Goal: Use online tool/utility: Utilize a website feature to perform a specific function

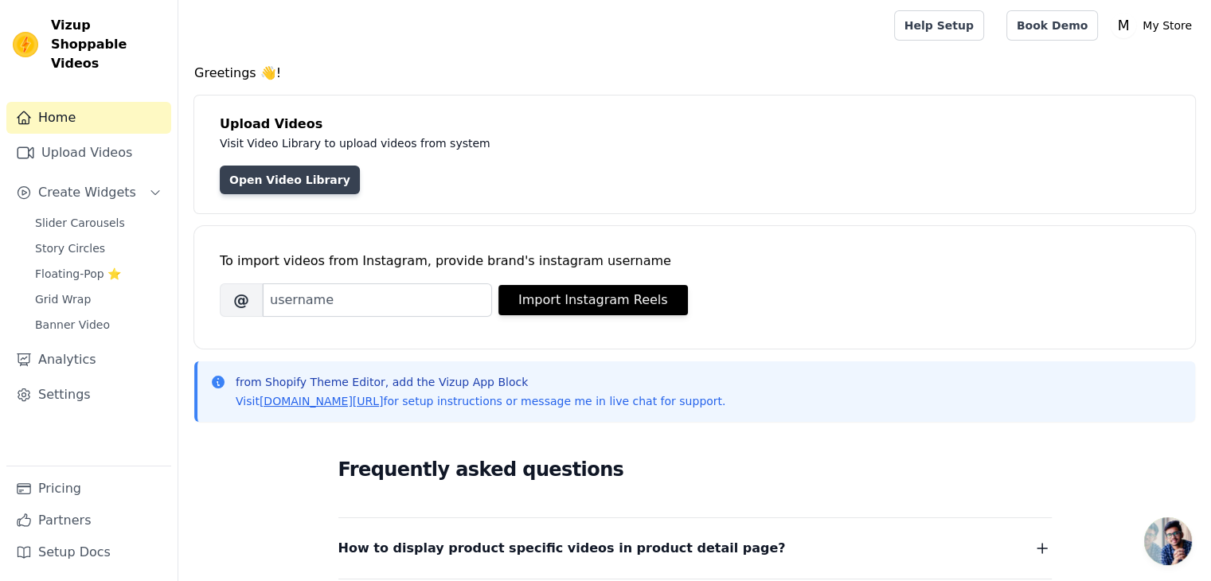
click at [251, 174] on link "Open Video Library" at bounding box center [290, 180] width 140 height 29
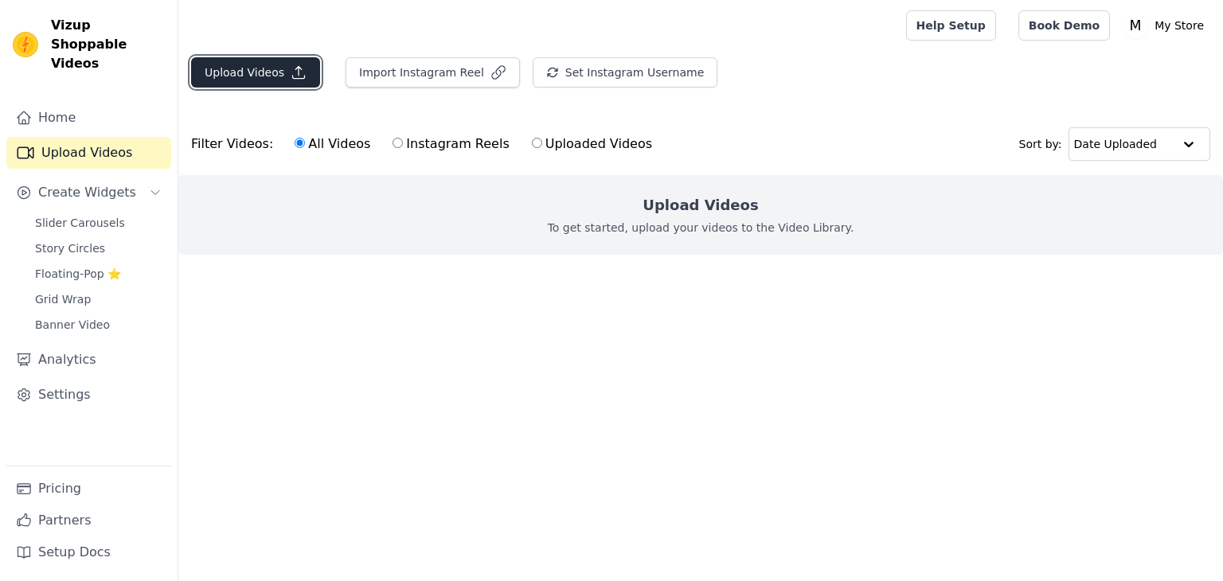
click at [213, 66] on button "Upload Videos" at bounding box center [255, 72] width 129 height 30
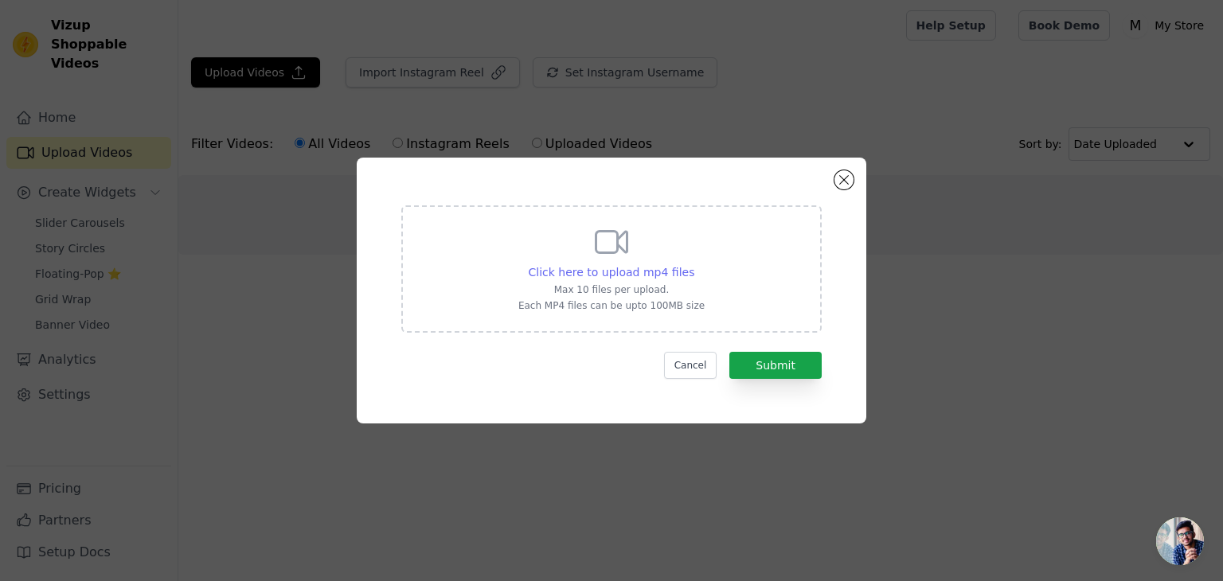
click at [658, 268] on span "Click here to upload mp4 files" at bounding box center [612, 272] width 166 height 13
click at [694, 264] on input "Click here to upload mp4 files Max 10 files per upload. Each MP4 files can be u…" at bounding box center [694, 264] width 1 height 1
type input "C:\fakepath\4982413-hd_1920_1080_25fps.mp4"
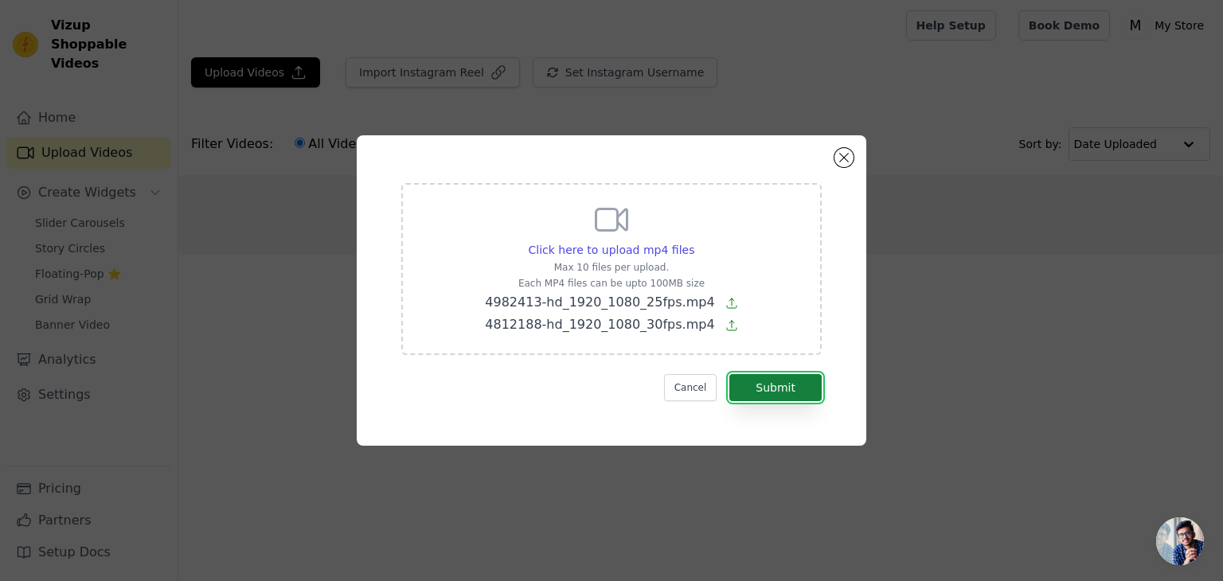
click at [788, 397] on button "Submit" at bounding box center [776, 387] width 92 height 27
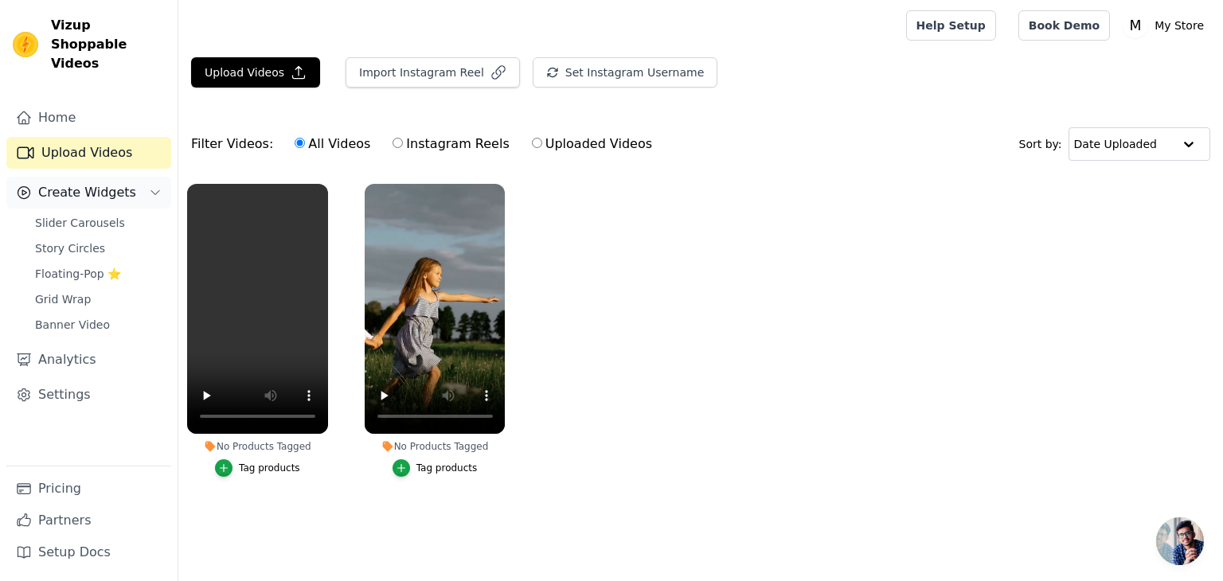
click at [116, 183] on span "Create Widgets" at bounding box center [87, 192] width 98 height 19
click at [115, 183] on span "Create Widgets" at bounding box center [87, 192] width 98 height 19
click at [80, 291] on span "Grid Wrap" at bounding box center [63, 299] width 56 height 16
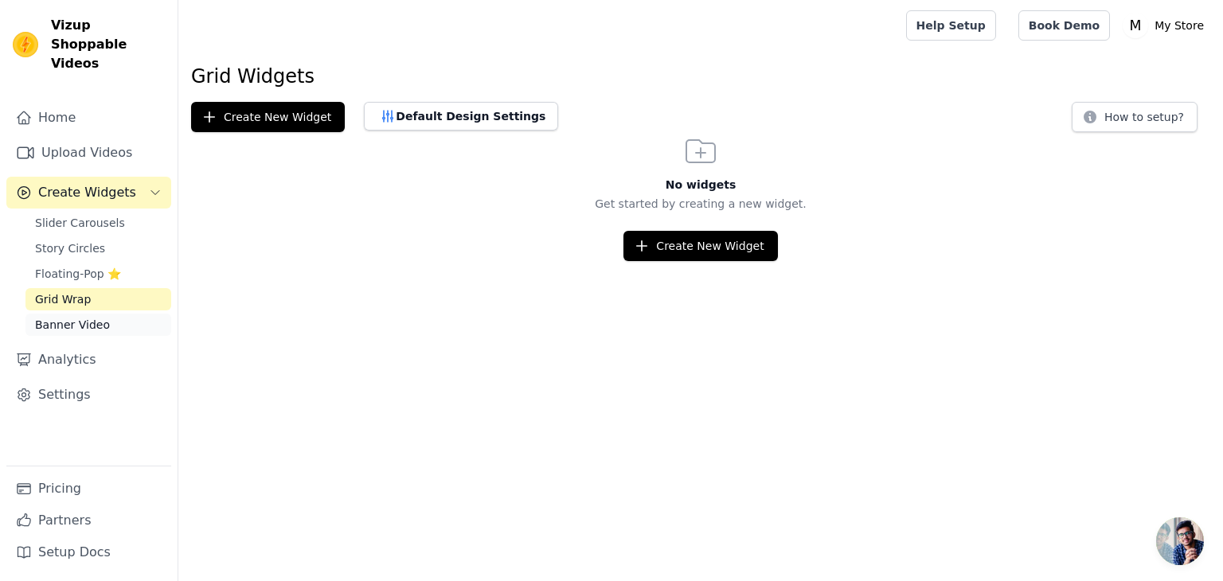
click at [132, 314] on link "Banner Video" at bounding box center [98, 325] width 146 height 22
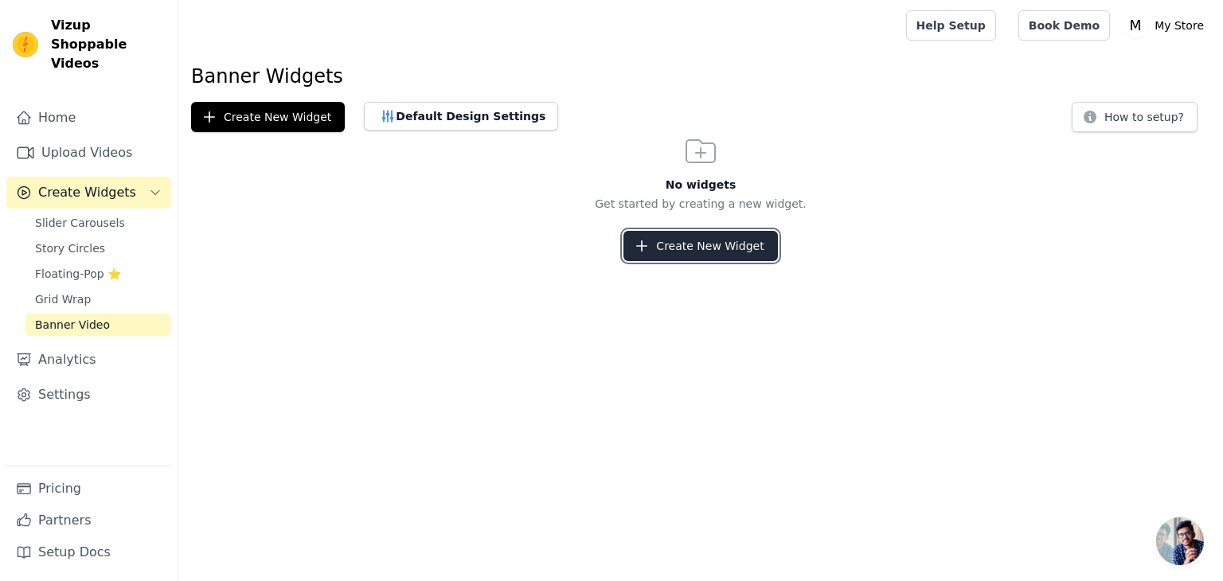
click at [729, 249] on button "Create New Widget" at bounding box center [701, 246] width 154 height 30
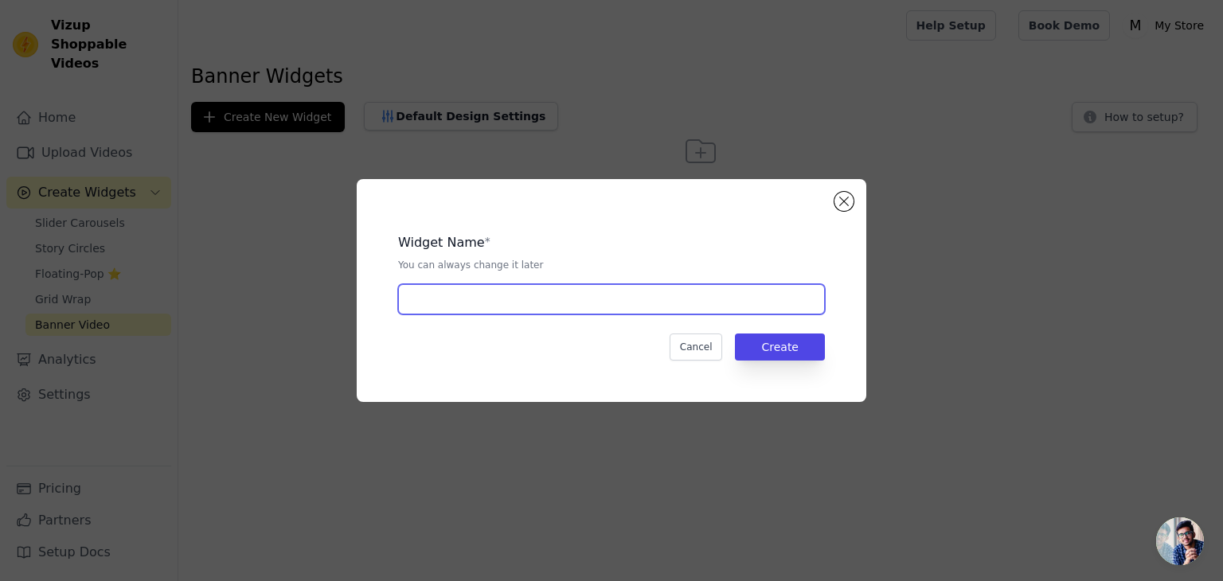
click at [583, 297] on input "text" at bounding box center [611, 299] width 427 height 30
type input "hero"
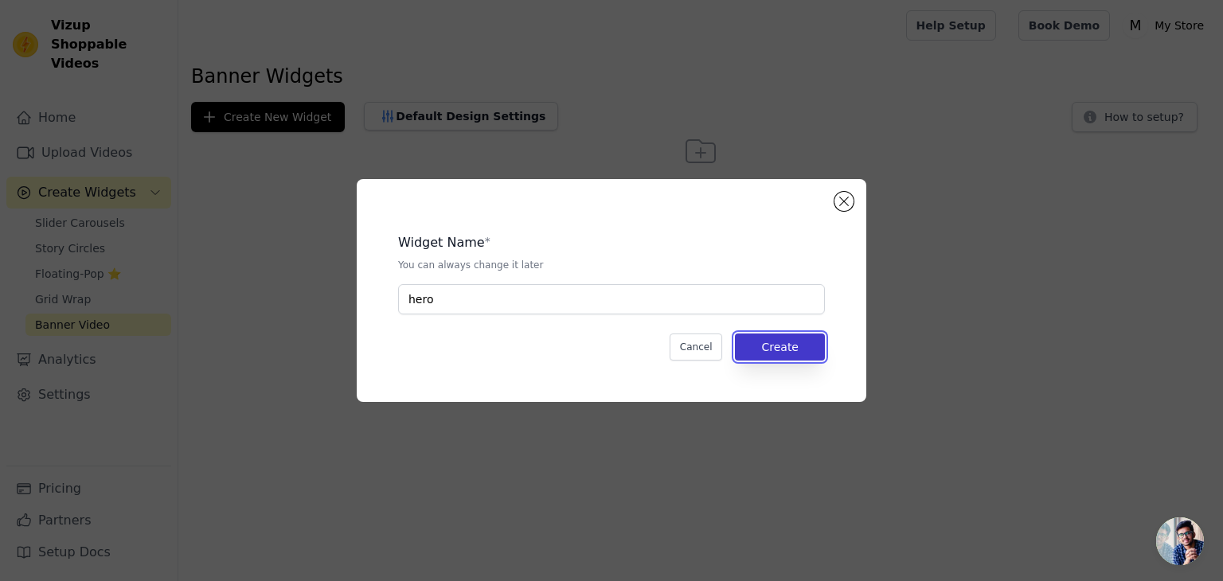
click at [822, 350] on button "Create" at bounding box center [780, 347] width 90 height 27
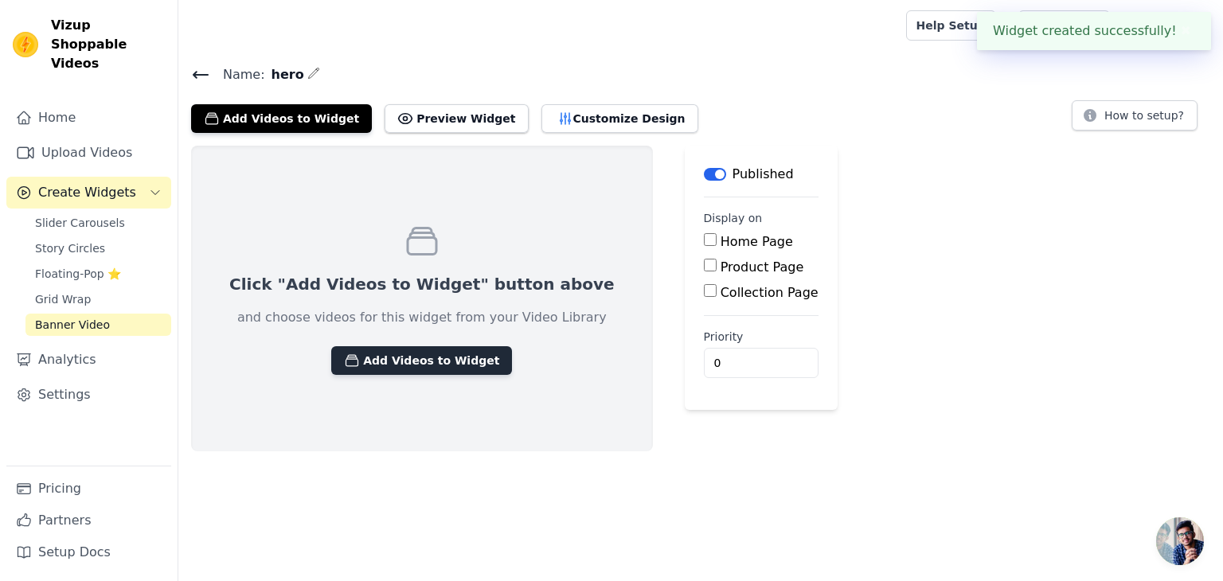
click at [382, 360] on button "Add Videos to Widget" at bounding box center [421, 360] width 181 height 29
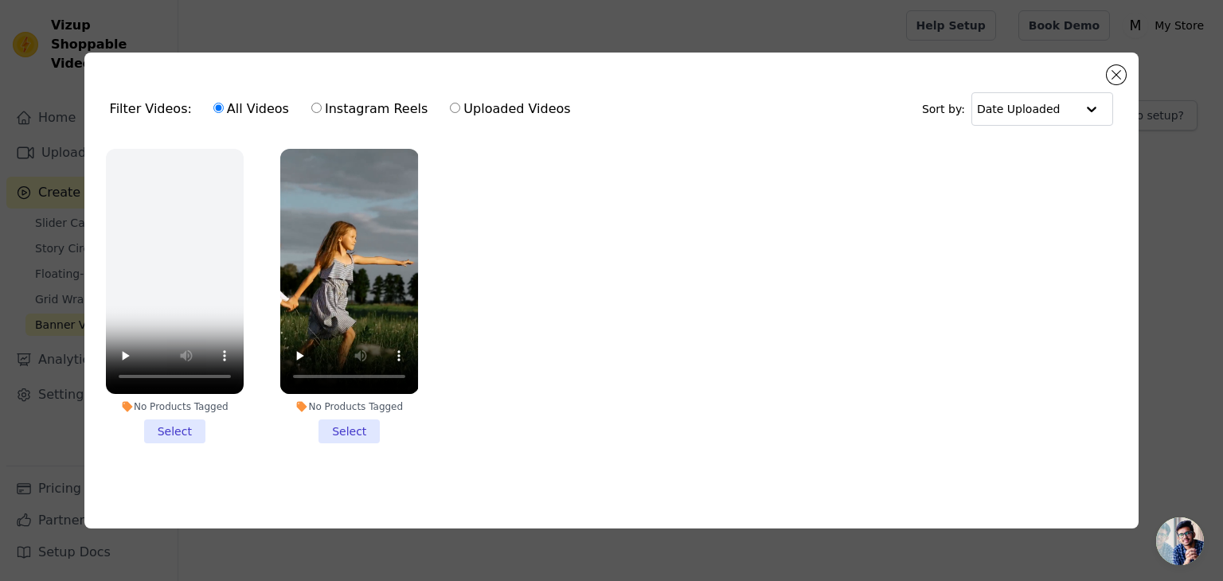
click at [352, 437] on li "No Products Tagged Select" at bounding box center [349, 296] width 138 height 295
click at [0, 0] on input "No Products Tagged Select" at bounding box center [0, 0] width 0 height 0
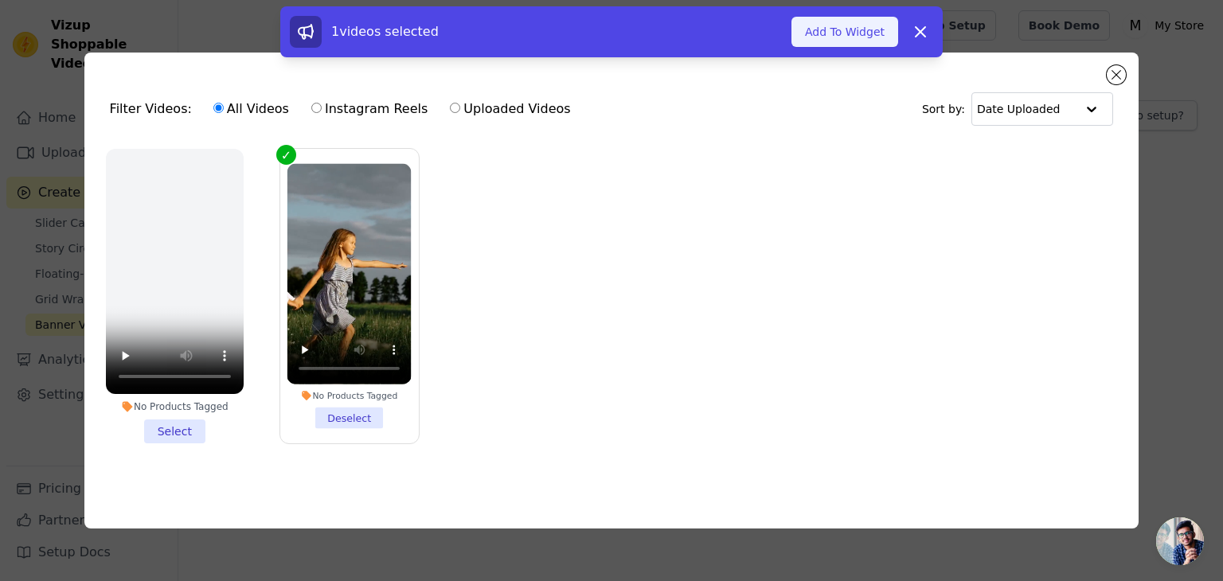
click at [847, 33] on button "Add To Widget" at bounding box center [845, 32] width 107 height 30
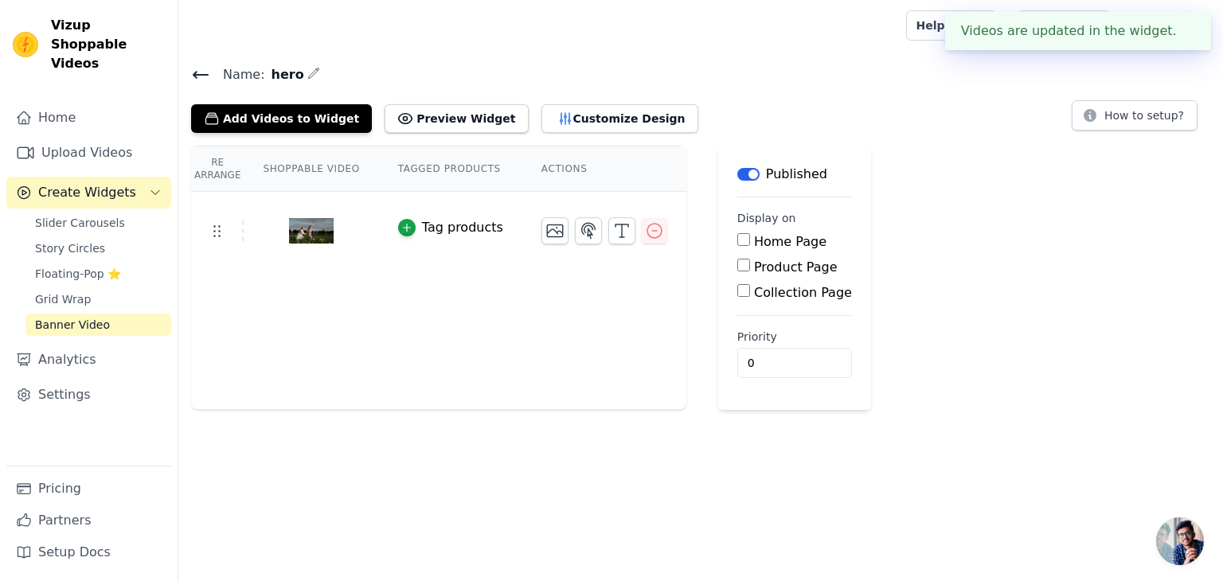
click at [760, 241] on label "Home Page" at bounding box center [790, 241] width 72 height 15
click at [750, 241] on input "Home Page" at bounding box center [744, 239] width 13 height 13
checkbox input "true"
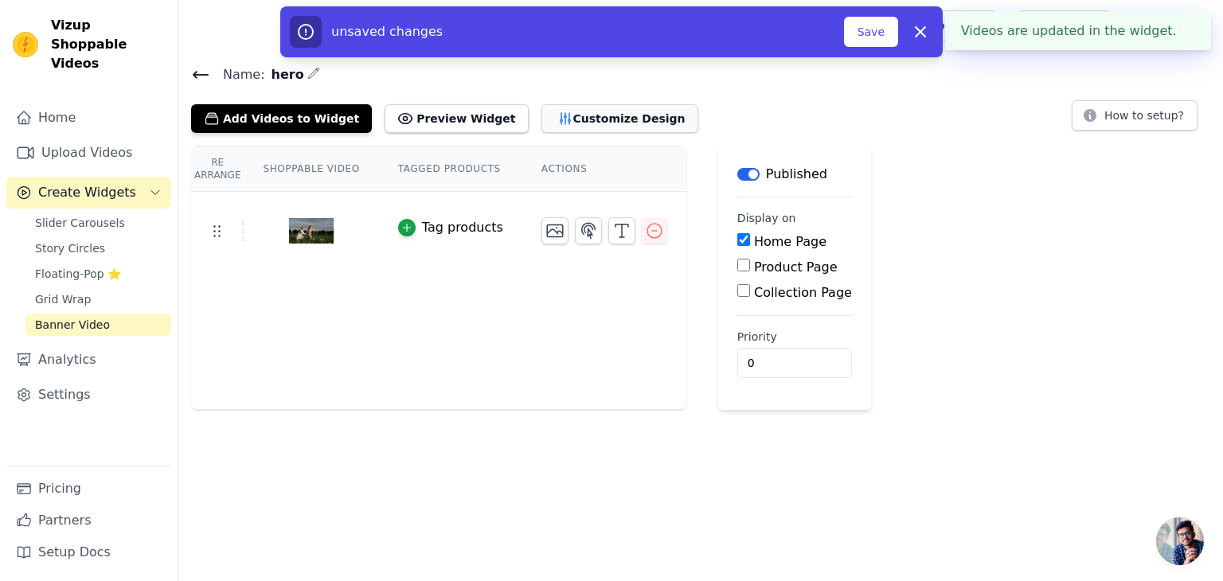
click at [571, 122] on button "Customize Design" at bounding box center [620, 118] width 157 height 29
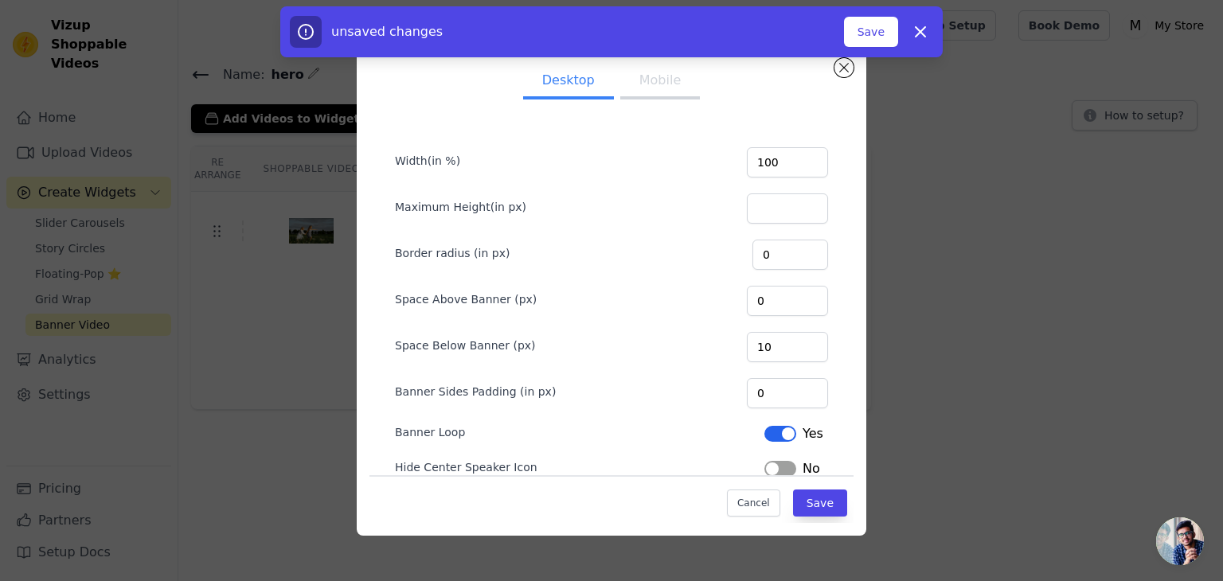
scroll to position [61, 0]
click at [868, 39] on button "Save" at bounding box center [871, 32] width 54 height 30
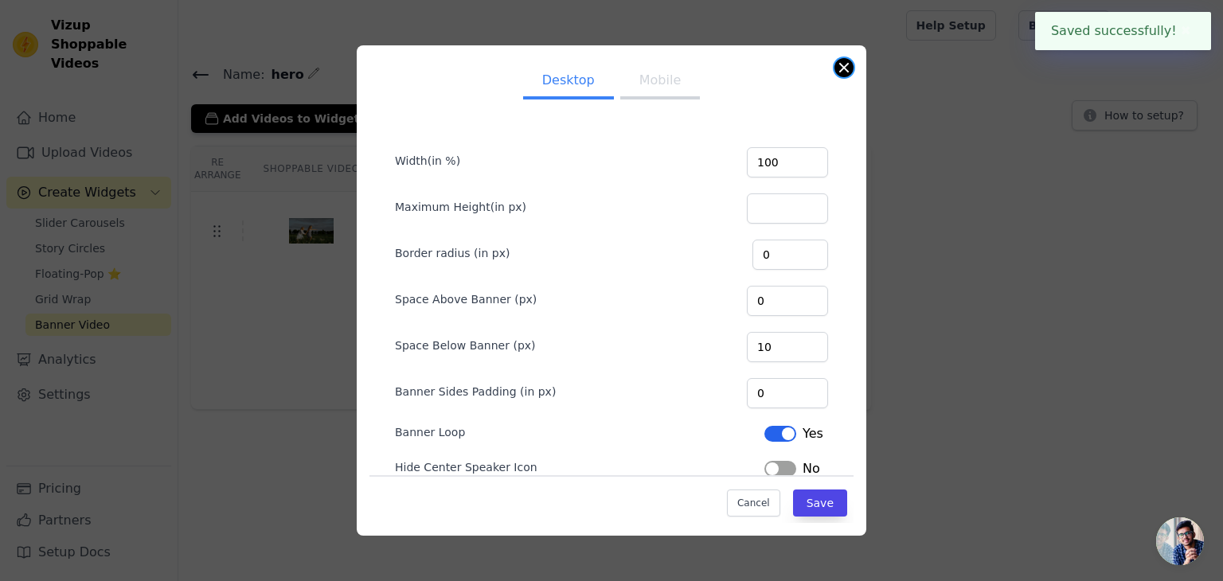
click at [844, 72] on button "Close modal" at bounding box center [844, 67] width 19 height 19
